Goal: Transaction & Acquisition: Purchase product/service

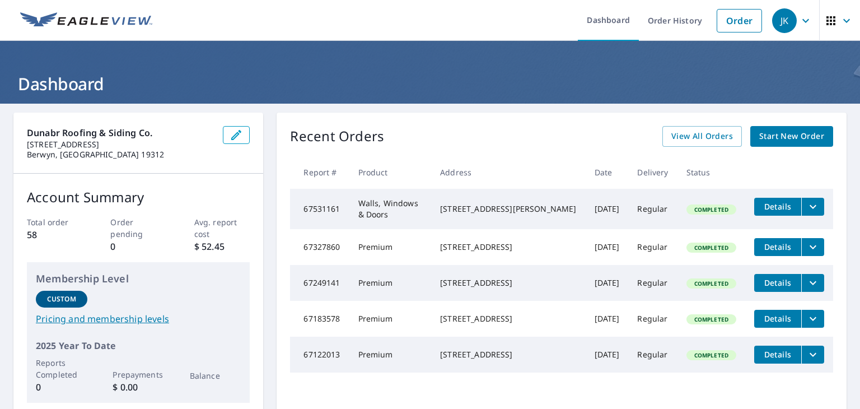
click at [779, 142] on span "Start New Order" at bounding box center [792, 136] width 65 height 14
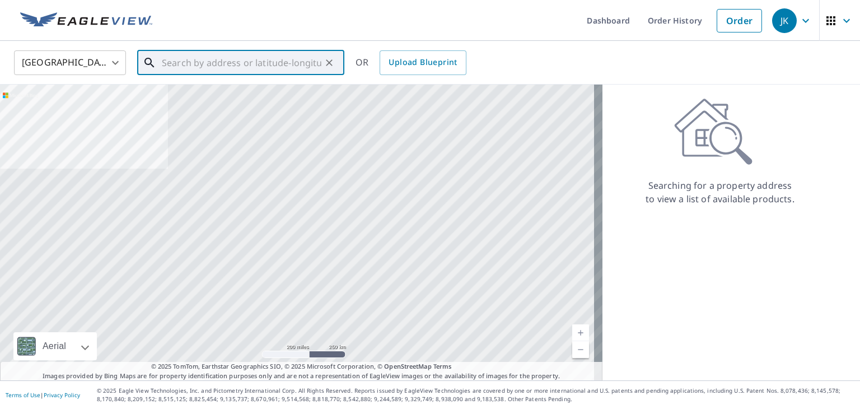
click at [220, 66] on input "text" at bounding box center [242, 62] width 160 height 31
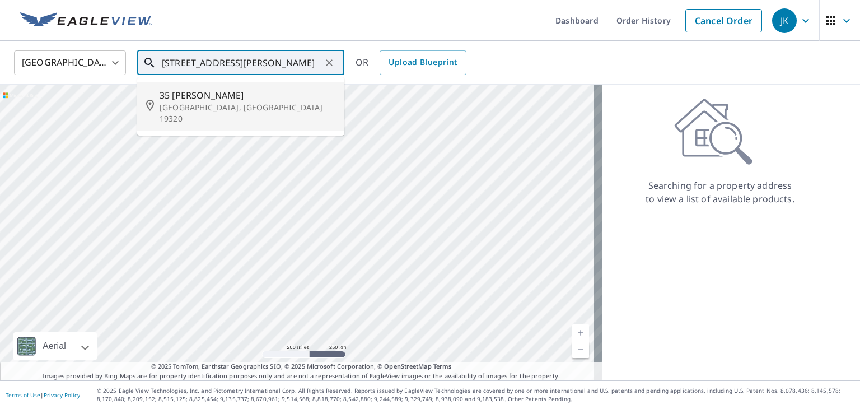
click at [210, 104] on p "[GEOGRAPHIC_DATA], [GEOGRAPHIC_DATA] 19320" at bounding box center [248, 113] width 176 height 22
type input "[STREET_ADDRESS][PERSON_NAME]"
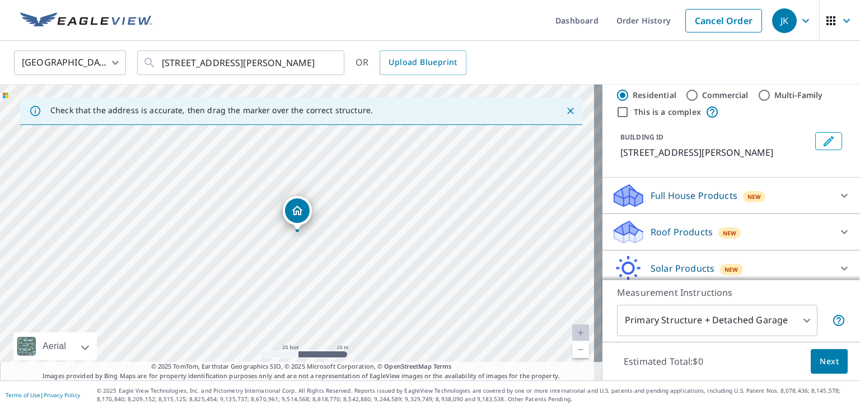
scroll to position [35, 0]
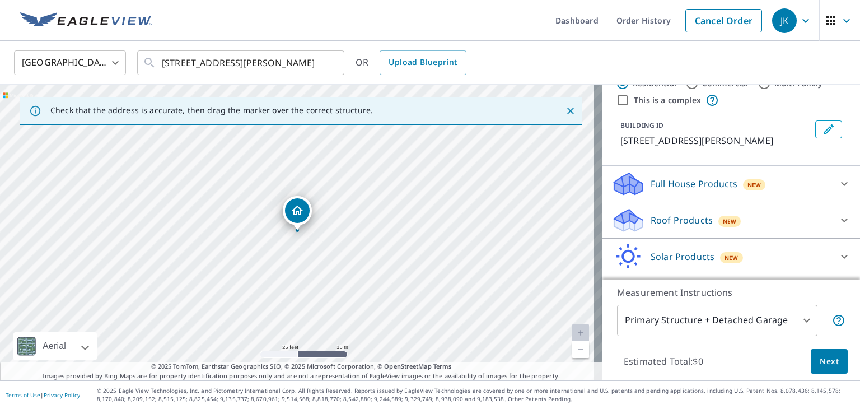
click at [838, 218] on icon at bounding box center [844, 219] width 13 height 13
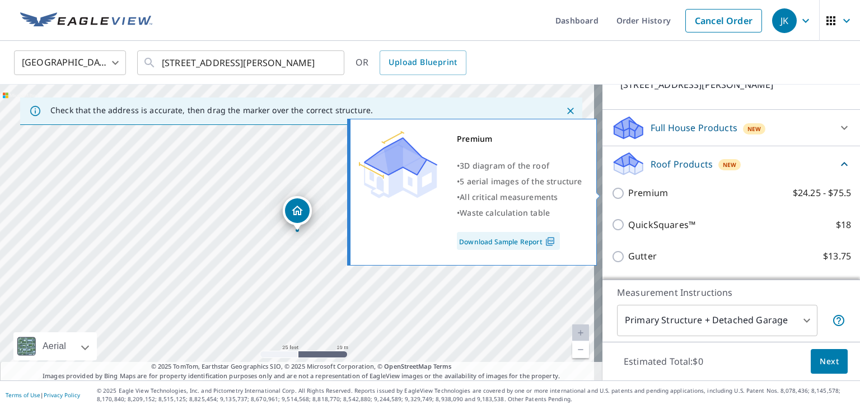
click at [612, 194] on input "Premium $24.25 - $75.5" at bounding box center [620, 193] width 17 height 13
checkbox input "true"
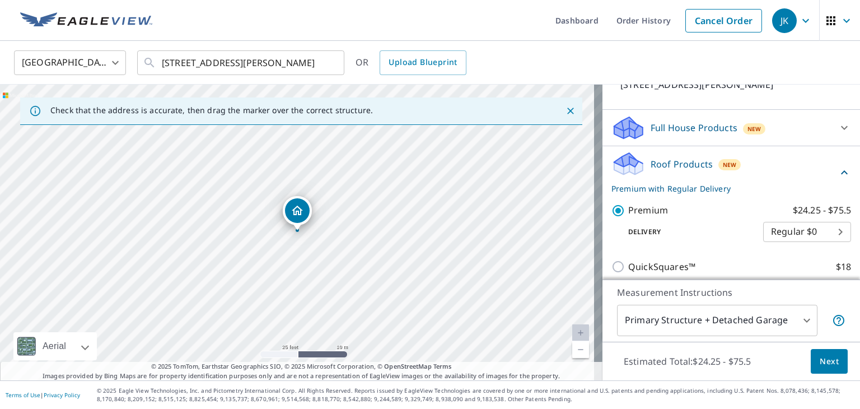
click at [808, 231] on body "JK JK Dashboard Order History Cancel Order JK United States [GEOGRAPHIC_DATA] ​…" at bounding box center [430, 204] width 860 height 409
click at [808, 231] on li "Regular $0" at bounding box center [791, 231] width 88 height 20
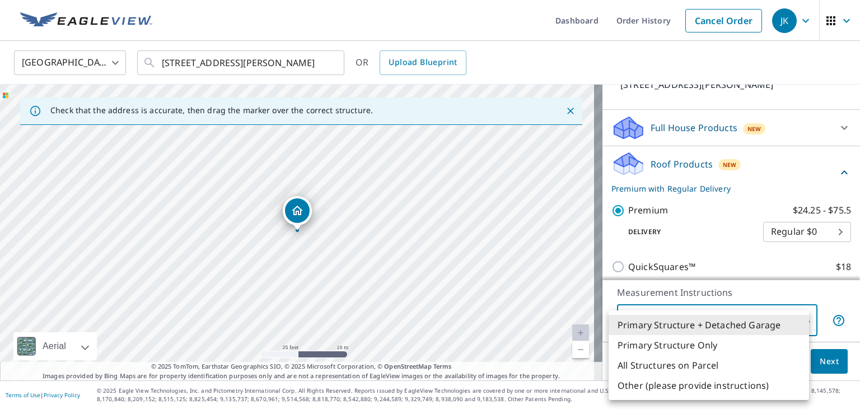
click at [783, 324] on body "JK JK Dashboard Order History Cancel Order JK United States [GEOGRAPHIC_DATA] ​…" at bounding box center [430, 204] width 860 height 409
click at [783, 324] on li "Primary Structure + Detached Garage" at bounding box center [709, 325] width 201 height 20
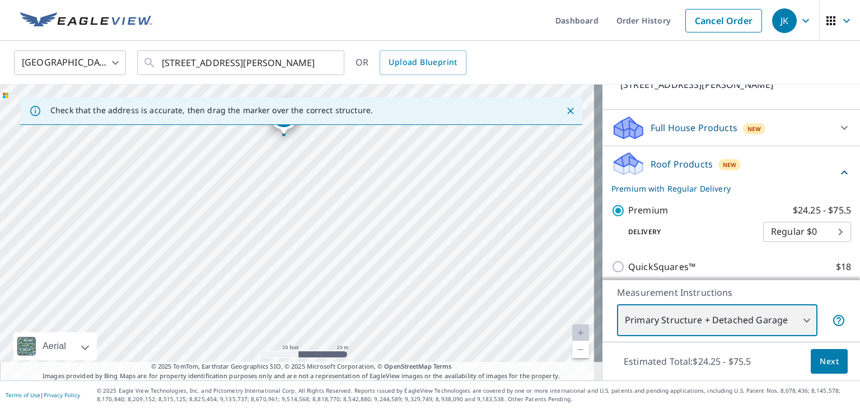
drag, startPoint x: 272, startPoint y: 223, endPoint x: 246, endPoint y: 112, distance: 113.9
click at [246, 112] on div "Check that the address is accurate, then drag the marker over the correct struc…" at bounding box center [301, 233] width 603 height 296
click at [278, 263] on div "[STREET_ADDRESS][PERSON_NAME]" at bounding box center [301, 233] width 603 height 296
drag, startPoint x: 410, startPoint y: 302, endPoint x: 322, endPoint y: 241, distance: 107.8
click at [322, 241] on div "[STREET_ADDRESS][PERSON_NAME]" at bounding box center [301, 233] width 603 height 296
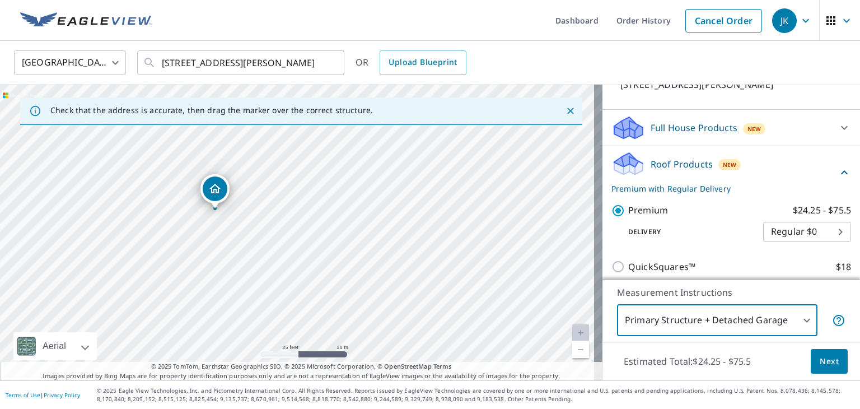
click at [820, 365] on span "Next" at bounding box center [829, 362] width 19 height 14
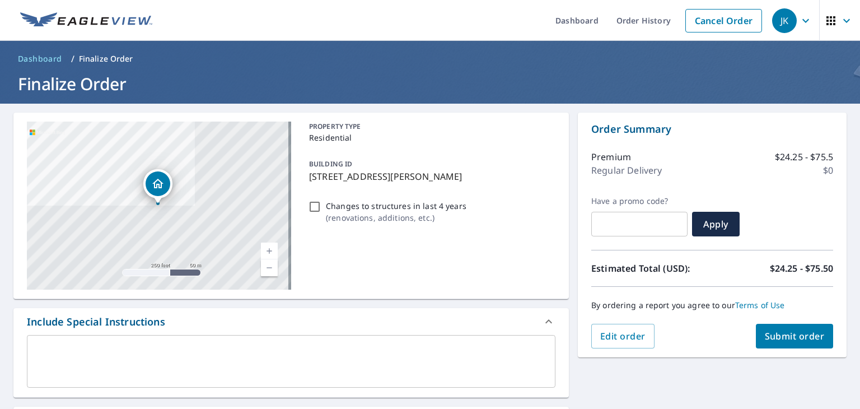
click at [766, 334] on span "Submit order" at bounding box center [795, 336] width 60 height 12
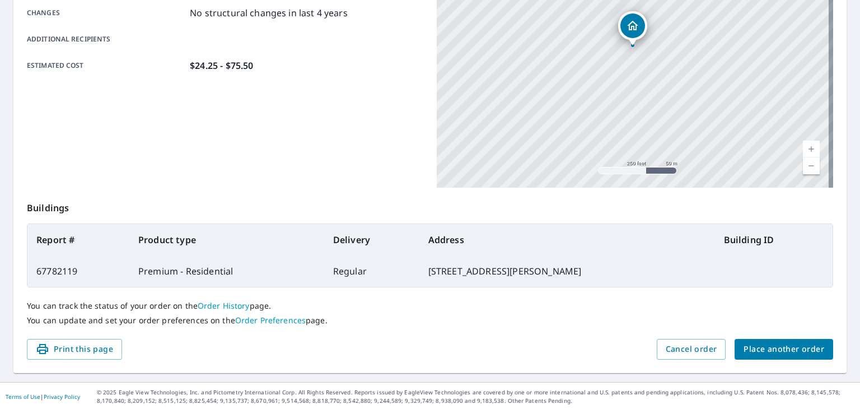
scroll to position [250, 0]
